Goal: Navigation & Orientation: Find specific page/section

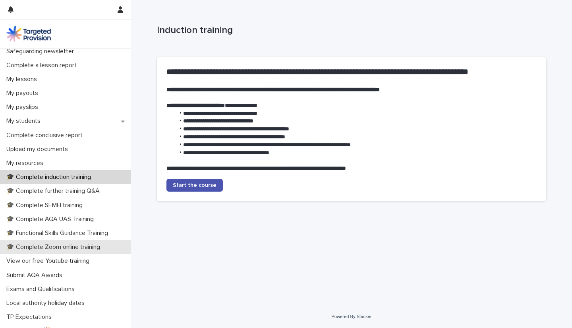
scroll to position [119, 0]
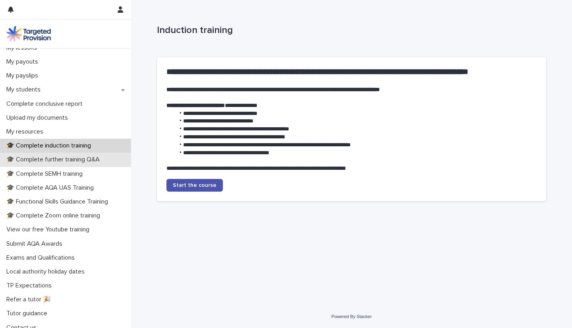
click at [52, 162] on p "🎓 Complete further training Q&A" at bounding box center [54, 160] width 103 height 8
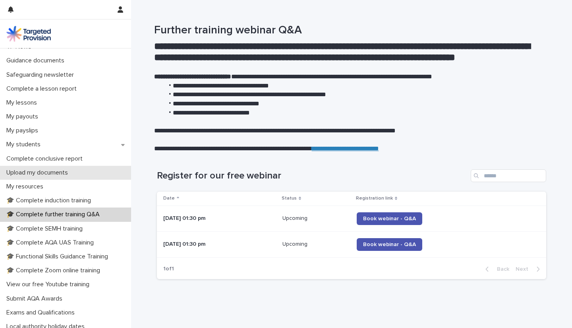
scroll to position [79, 0]
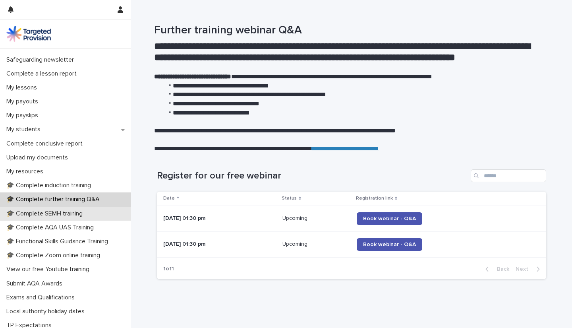
click at [62, 215] on p "🎓 Complete SEMH training" at bounding box center [46, 214] width 86 height 8
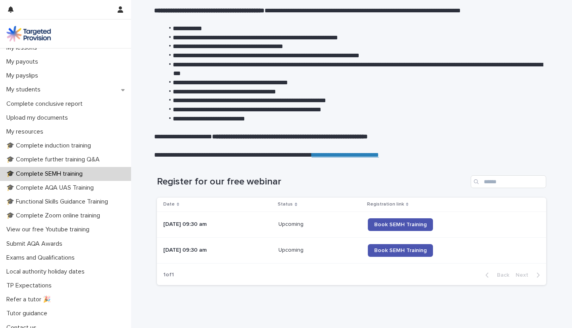
scroll to position [116, 0]
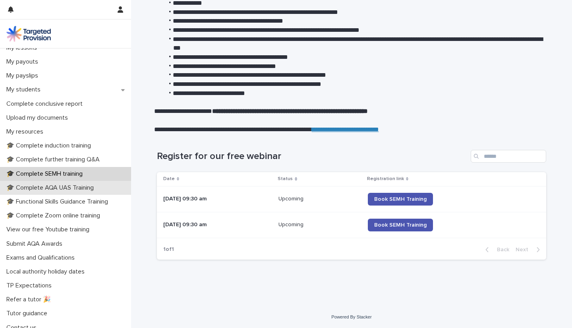
click at [80, 186] on p "🎓 Complete AQA UAS Training" at bounding box center [51, 188] width 97 height 8
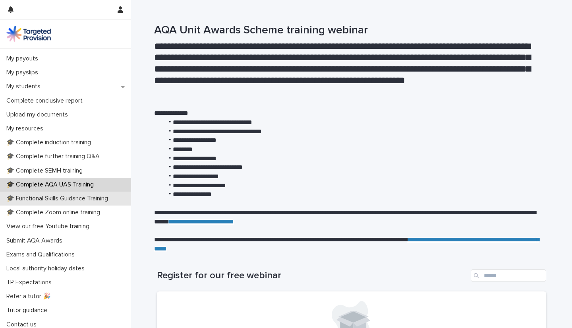
scroll to position [126, 0]
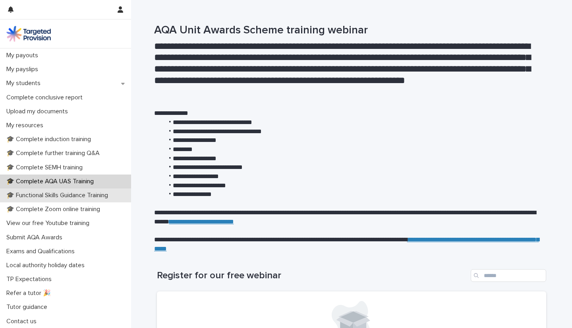
click at [65, 193] on p "🎓 Functional Skills Guidance Training" at bounding box center [58, 196] width 111 height 8
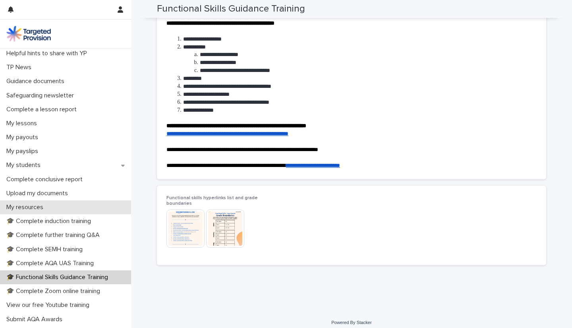
scroll to position [126, 0]
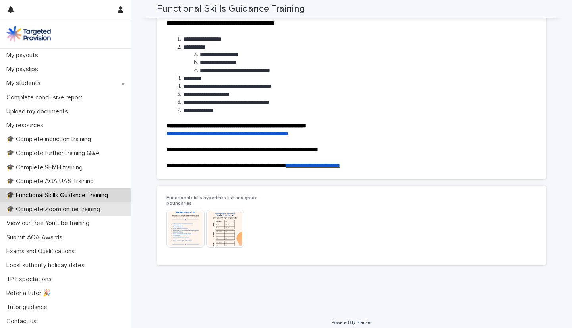
click at [63, 209] on p "🎓 Complete Zoom online training" at bounding box center [54, 209] width 103 height 8
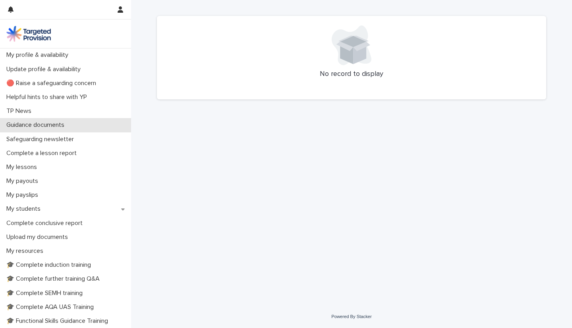
click at [29, 126] on p "Guidance documents" at bounding box center [37, 125] width 68 height 8
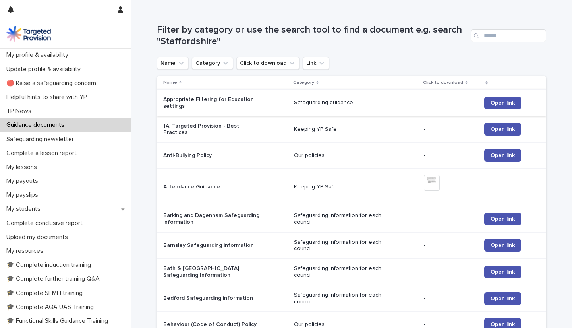
scroll to position [79, 0]
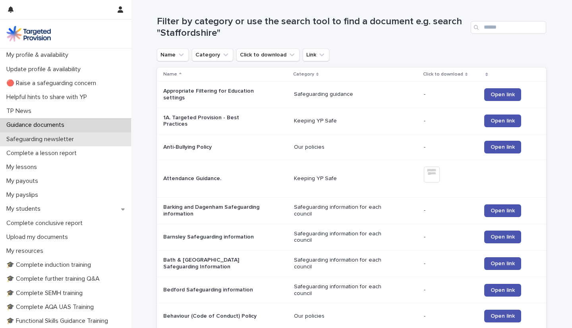
click at [56, 138] on p "Safeguarding newsletter" at bounding box center [41, 140] width 77 height 8
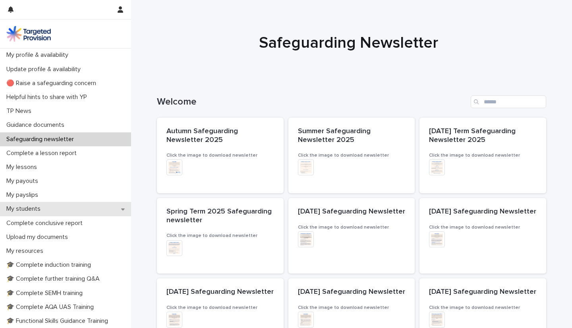
click at [29, 212] on p "My students" at bounding box center [25, 209] width 44 height 8
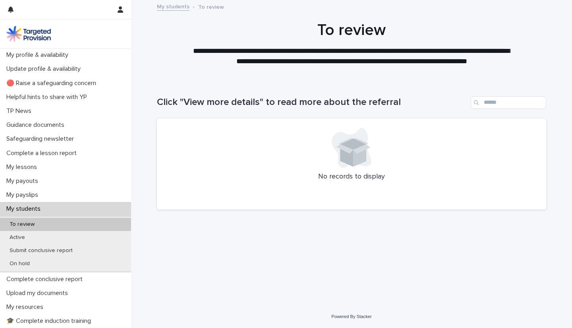
click at [19, 231] on div "To review" at bounding box center [65, 224] width 131 height 13
click at [18, 238] on p "Active" at bounding box center [17, 237] width 28 height 7
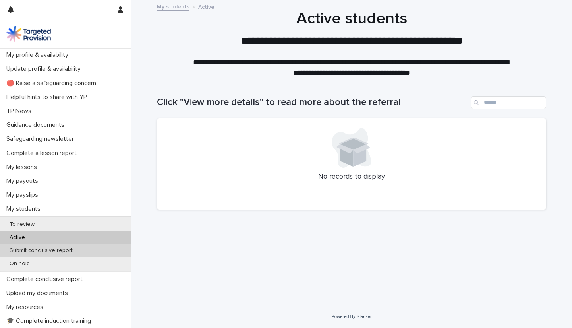
click at [21, 251] on p "Submit conclusive report" at bounding box center [41, 250] width 76 height 7
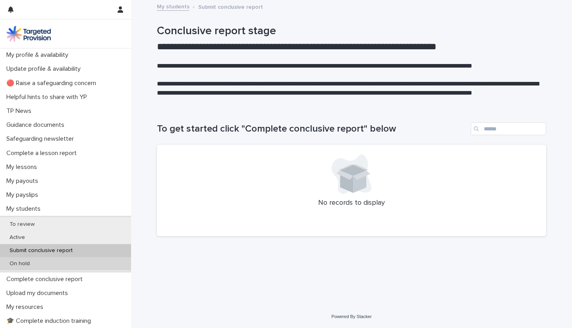
click at [17, 265] on p "On hold" at bounding box center [19, 263] width 33 height 7
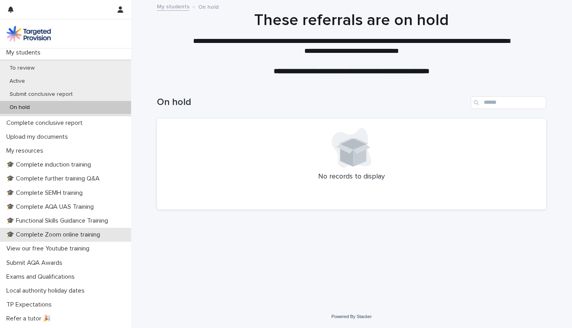
scroll to position [159, 0]
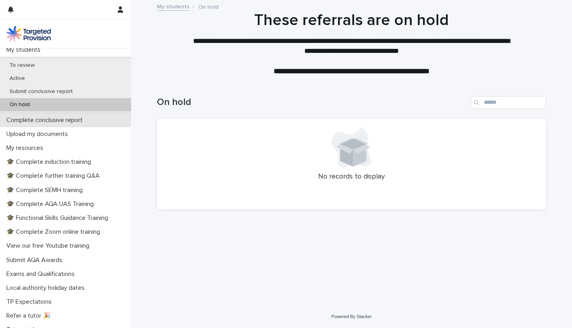
click at [48, 119] on p "Complete conclusive report" at bounding box center [46, 120] width 86 height 8
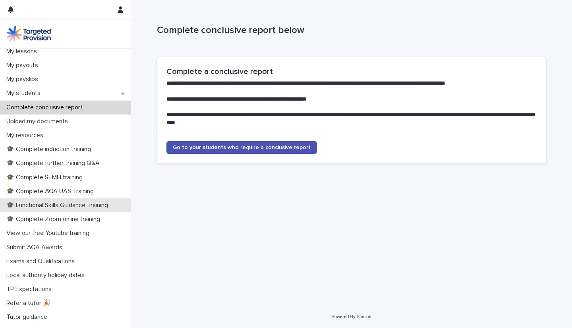
scroll to position [119, 0]
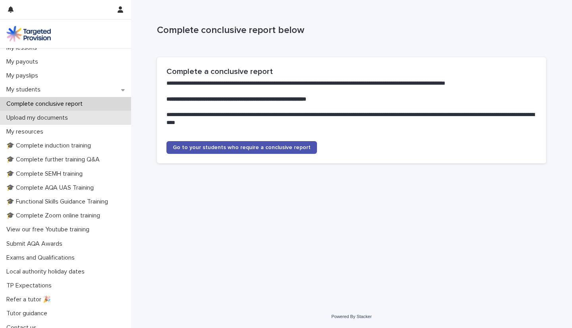
click at [30, 115] on p "Upload my documents" at bounding box center [38, 118] width 71 height 8
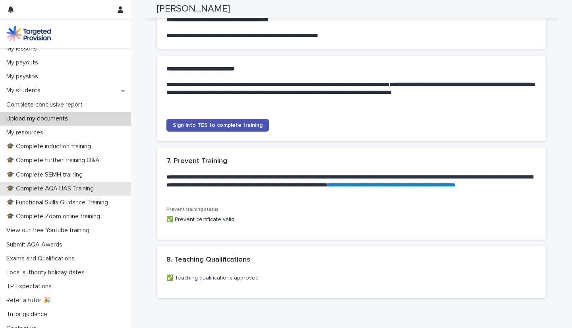
scroll to position [119, 0]
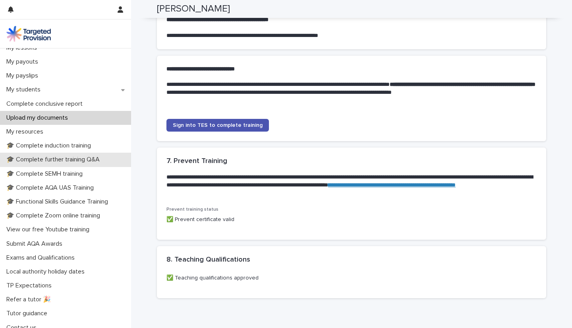
click at [74, 160] on p "🎓 Complete further training Q&A" at bounding box center [54, 160] width 103 height 8
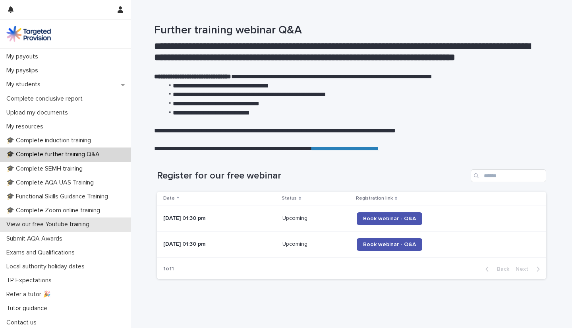
scroll to position [126, 0]
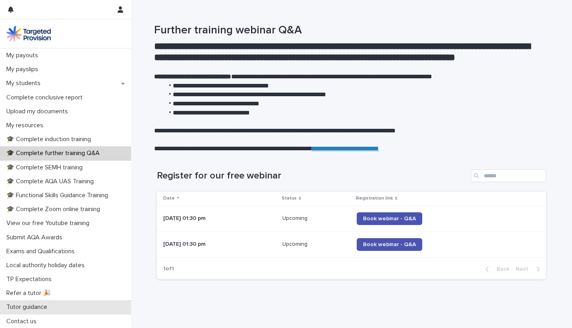
click at [35, 306] on p "Tutor guidance" at bounding box center [28, 307] width 50 height 8
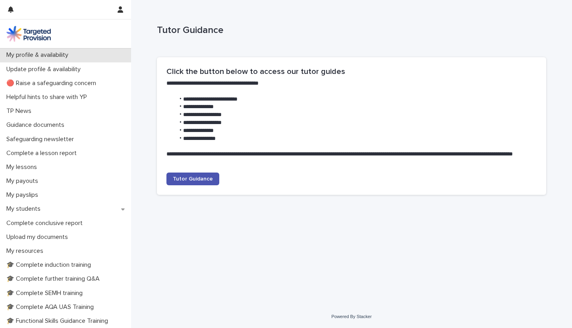
click at [47, 54] on p "My profile & availability" at bounding box center [39, 55] width 72 height 8
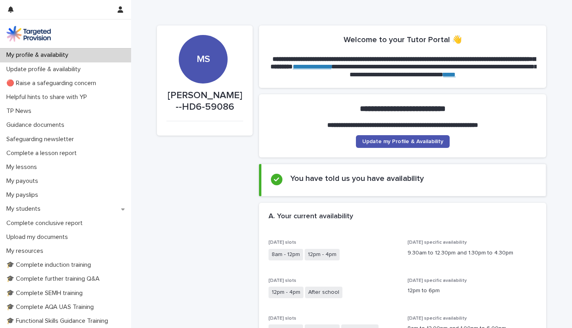
click at [198, 60] on div "MS" at bounding box center [203, 35] width 48 height 60
click at [57, 71] on p "Update profile & availability" at bounding box center [45, 70] width 84 height 8
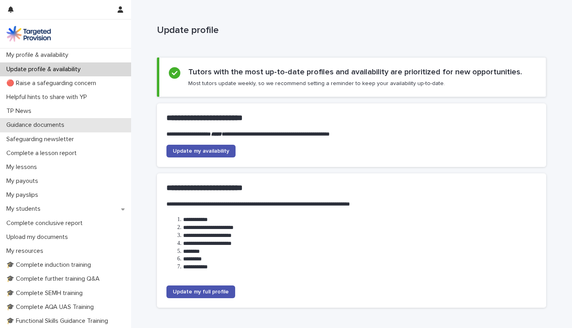
click at [14, 124] on p "Guidance documents" at bounding box center [37, 125] width 68 height 8
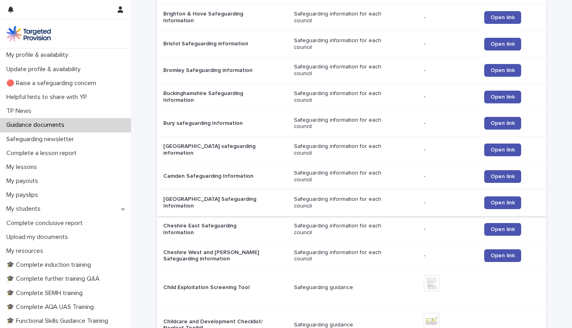
scroll to position [748, 0]
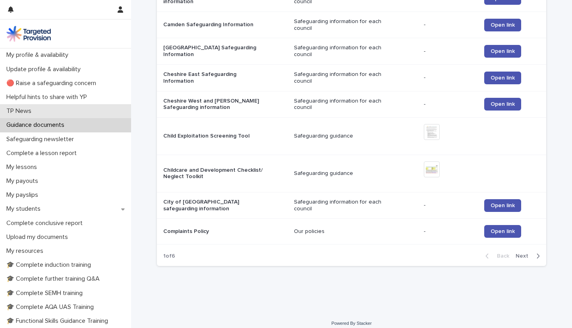
click at [17, 111] on p "TP News" at bounding box center [20, 111] width 35 height 8
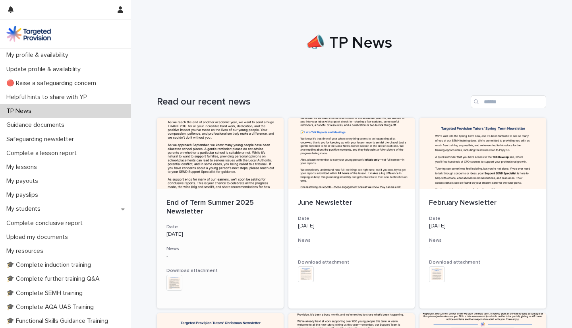
click at [214, 153] on div at bounding box center [220, 154] width 127 height 72
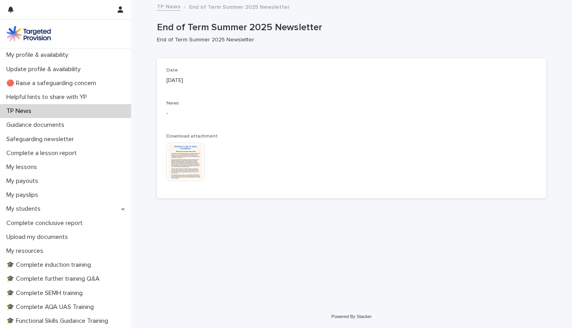
click at [194, 159] on img at bounding box center [186, 162] width 38 height 38
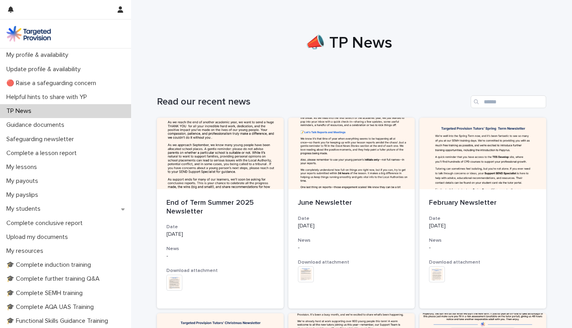
click at [30, 37] on img at bounding box center [28, 34] width 45 height 16
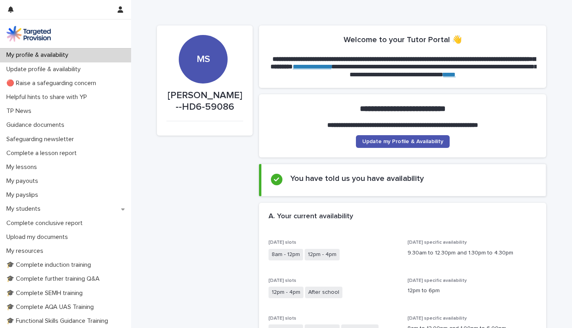
click at [211, 65] on div "MS" at bounding box center [203, 35] width 48 height 60
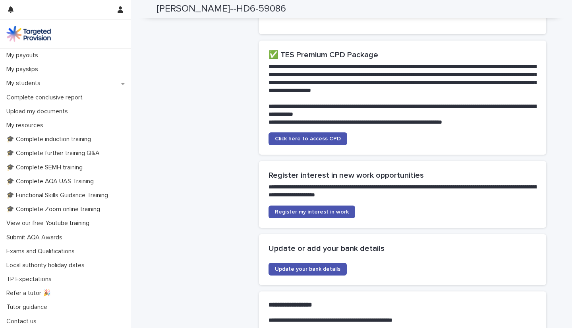
scroll to position [1749, 0]
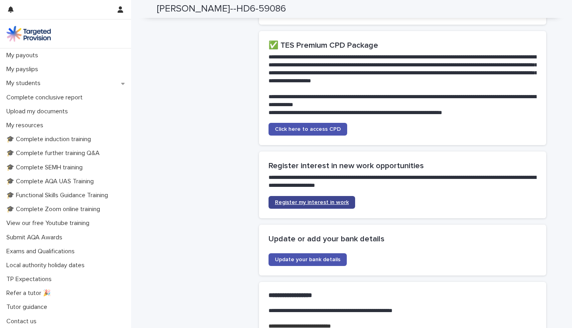
click at [302, 205] on span "Register my interest in work" at bounding box center [312, 203] width 74 height 6
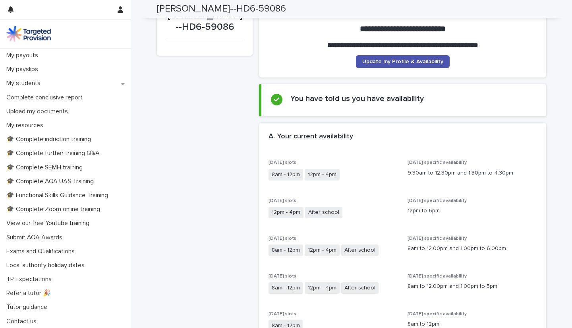
scroll to position [0, 0]
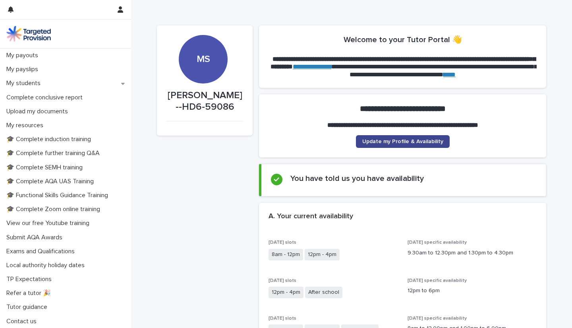
click at [414, 143] on span "Update my Profile & Availability" at bounding box center [402, 142] width 81 height 6
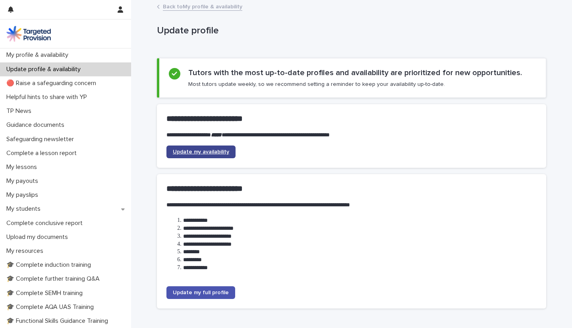
click at [198, 155] on link "Update my availability" at bounding box center [201, 151] width 69 height 13
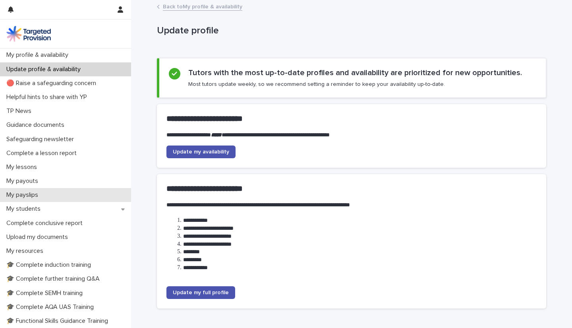
click at [32, 197] on p "My payslips" at bounding box center [23, 195] width 41 height 8
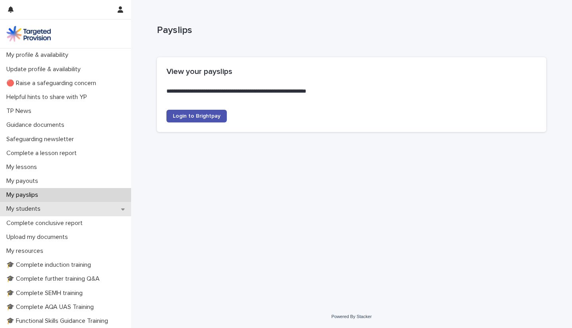
click at [27, 209] on p "My students" at bounding box center [25, 209] width 44 height 8
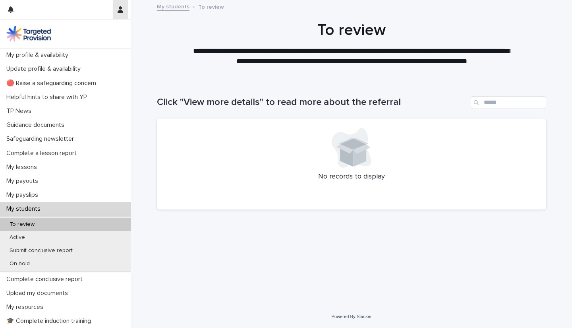
click at [124, 8] on button "button" at bounding box center [120, 9] width 15 height 19
click at [81, 37] on p "Log Out" at bounding box center [97, 34] width 50 height 14
